Goal: Download file/media

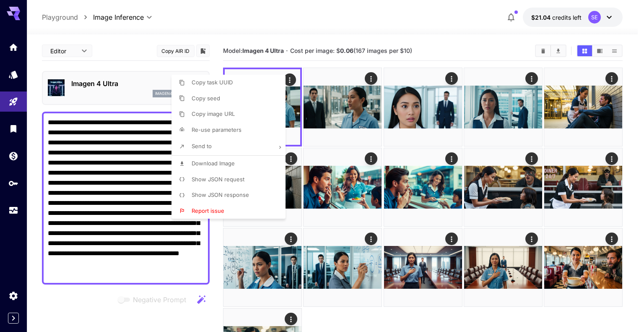
scroll to position [163, 0]
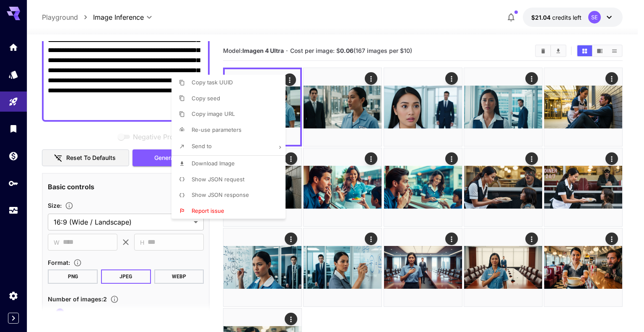
drag, startPoint x: 0, startPoint y: 0, endPoint x: 76, endPoint y: 72, distance: 104.1
click at [76, 72] on div at bounding box center [322, 166] width 644 height 332
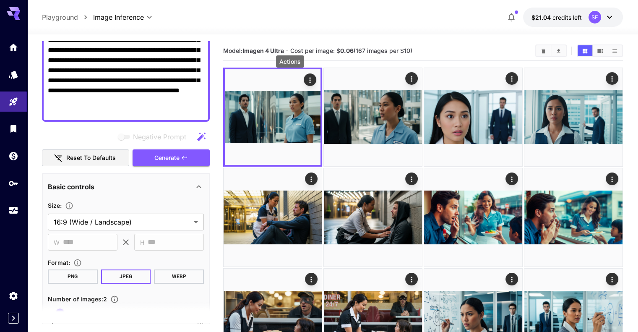
drag, startPoint x: 76, startPoint y: 72, endPoint x: 66, endPoint y: 68, distance: 10.0
click at [66, 68] on textarea "**********" at bounding box center [126, 35] width 156 height 161
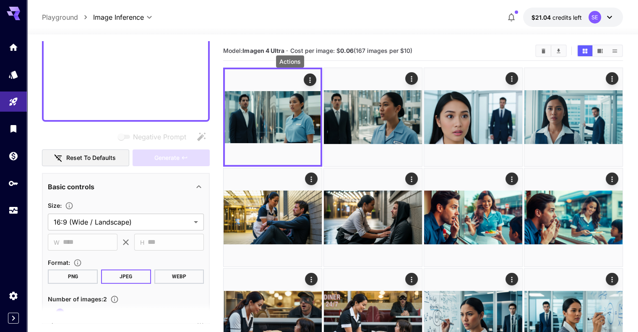
scroll to position [77, 0]
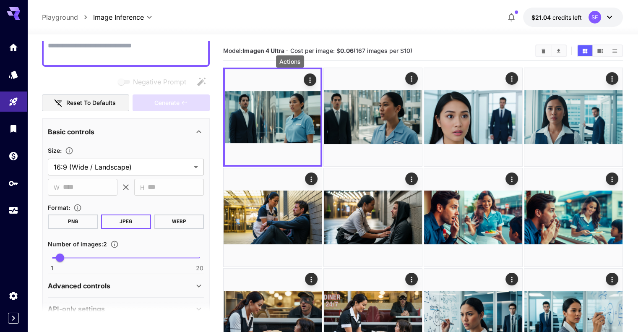
paste textarea "**********"
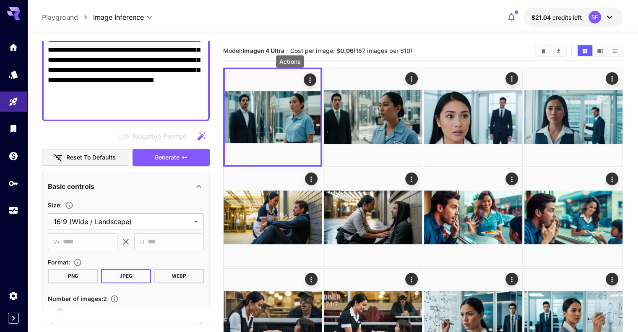
scroll to position [203, 0]
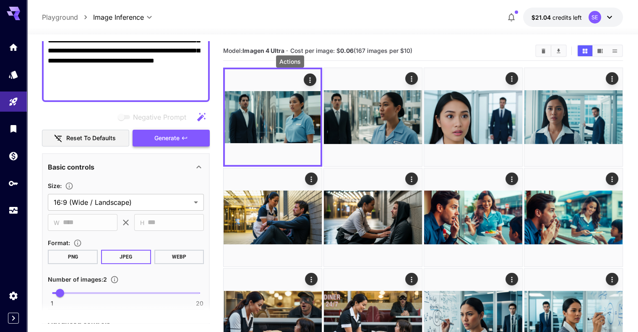
type textarea "**********"
click at [180, 140] on button "Generate" at bounding box center [171, 138] width 77 height 17
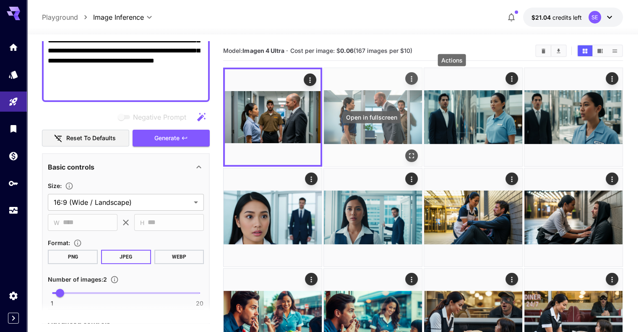
click at [405, 149] on button "Open in fullscreen" at bounding box center [411, 155] width 13 height 13
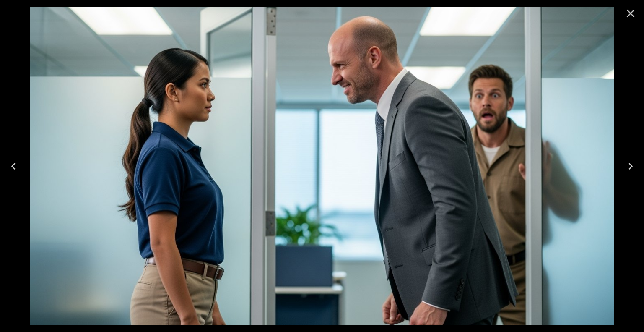
click at [631, 13] on icon "Close" at bounding box center [631, 14] width 8 height 8
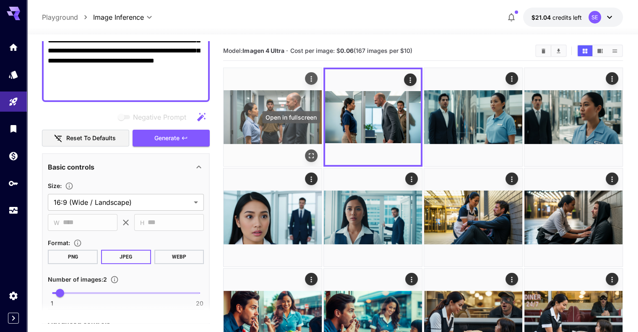
click at [307, 151] on icon "Open in fullscreen" at bounding box center [311, 155] width 8 height 8
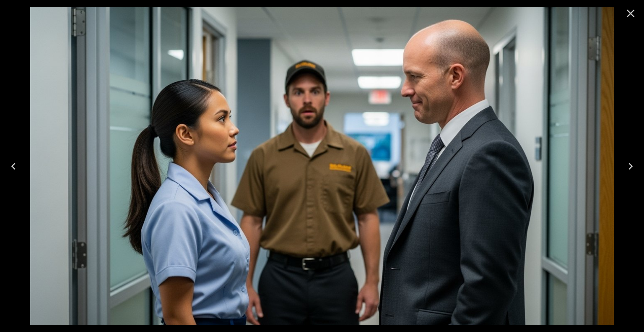
click at [631, 14] on icon "Close" at bounding box center [631, 14] width 8 height 8
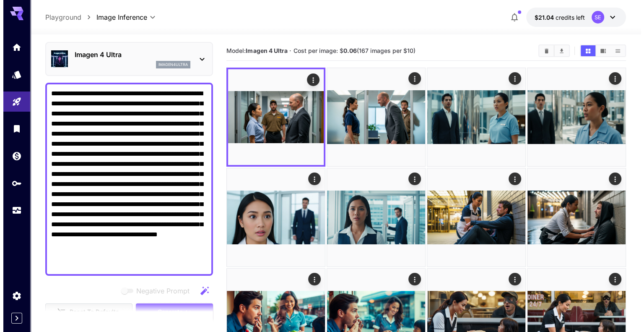
scroll to position [42, 0]
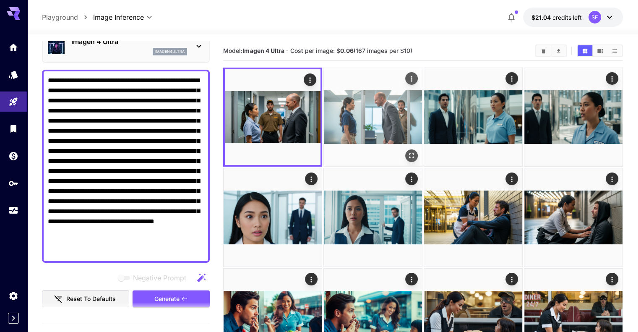
click at [405, 149] on button "Open in fullscreen" at bounding box center [411, 155] width 13 height 13
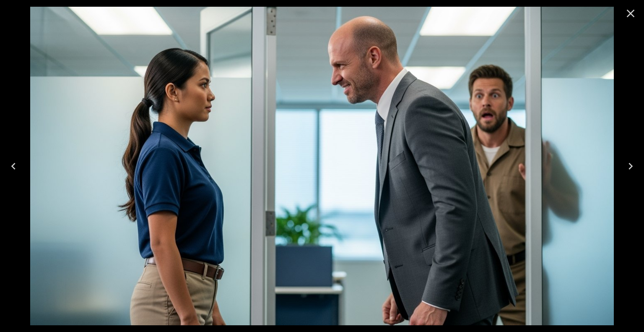
click at [633, 13] on icon "Close" at bounding box center [630, 13] width 13 height 13
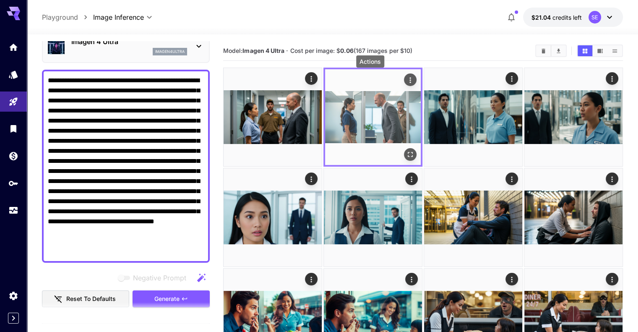
click at [406, 78] on icon "Actions" at bounding box center [410, 80] width 8 height 8
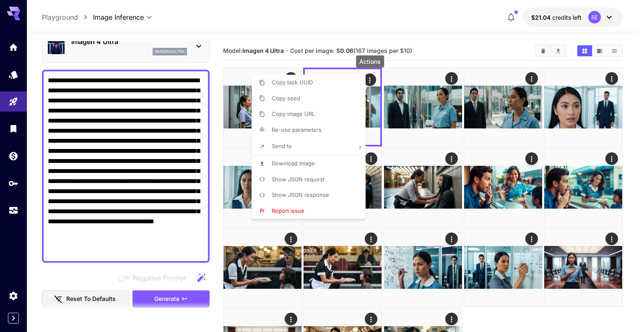
click at [331, 163] on li "Download Image" at bounding box center [311, 164] width 119 height 16
drag, startPoint x: 151, startPoint y: 177, endPoint x: 157, endPoint y: 189, distance: 12.8
click at [157, 189] on div at bounding box center [322, 166] width 644 height 332
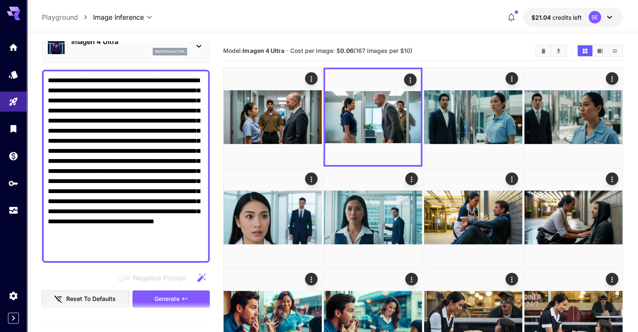
click at [156, 182] on textarea "**********" at bounding box center [126, 166] width 156 height 181
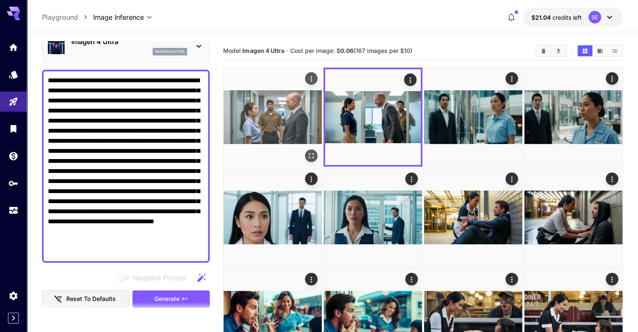
click at [307, 151] on icon "Open in fullscreen" at bounding box center [311, 155] width 8 height 8
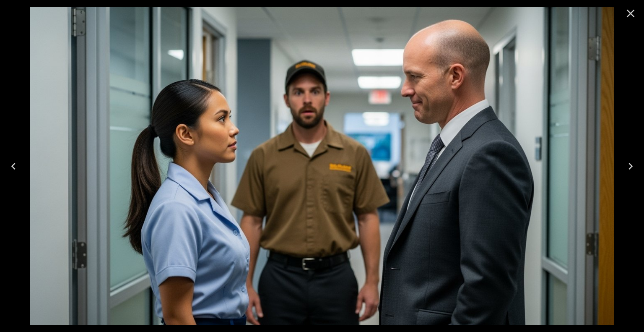
click at [632, 10] on icon "Close" at bounding box center [630, 13] width 13 height 13
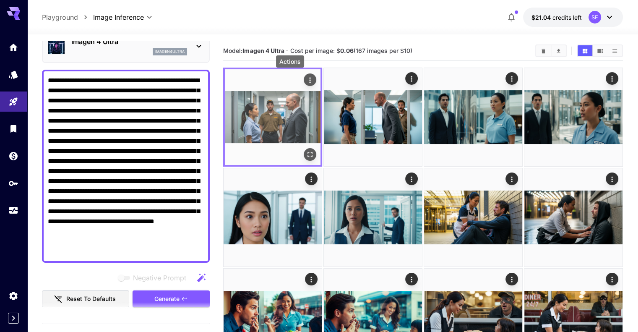
click at [306, 75] on div "Actions" at bounding box center [310, 80] width 8 height 10
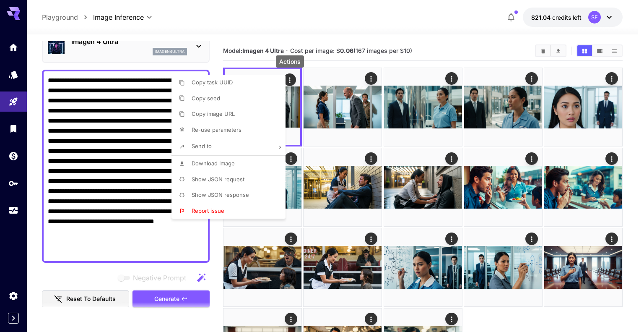
click at [248, 161] on li "Download Image" at bounding box center [231, 164] width 119 height 16
